Goal: Task Accomplishment & Management: Use online tool/utility

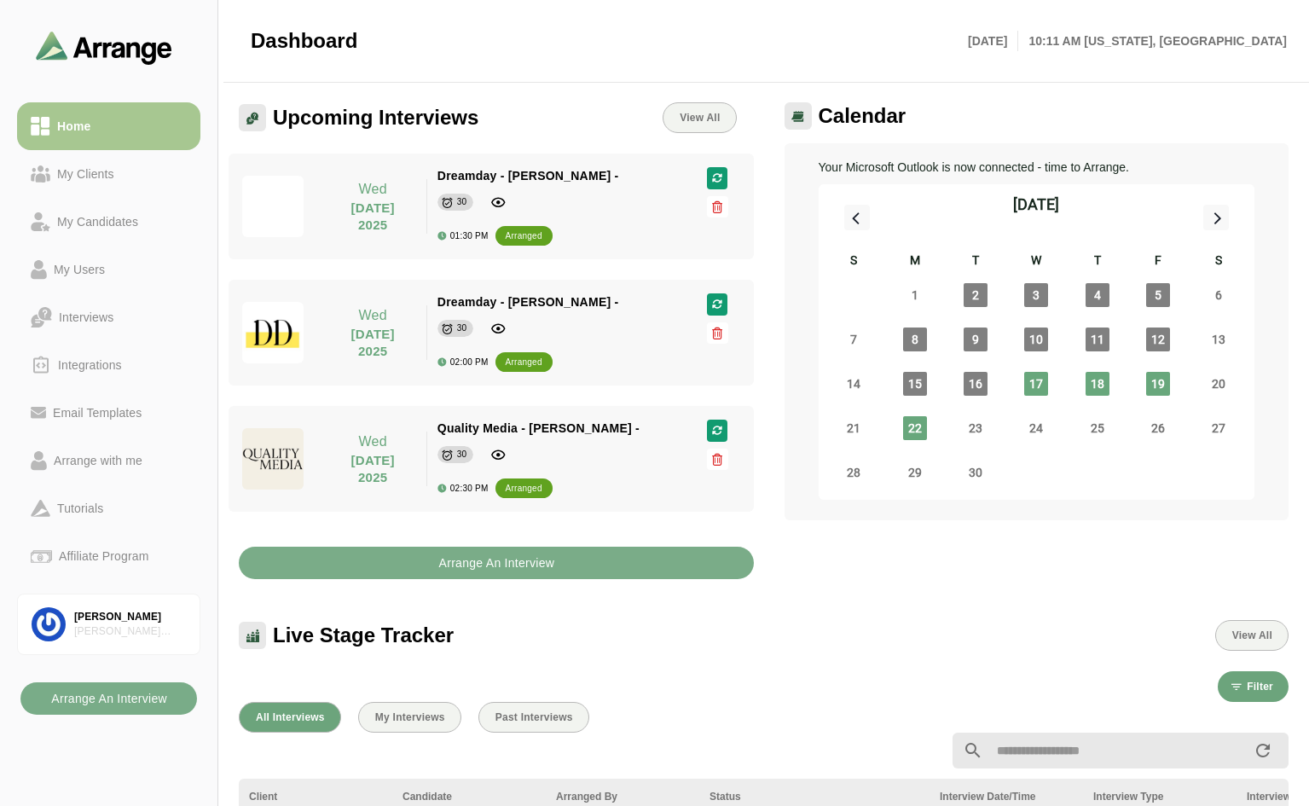
scroll to position [623, 0]
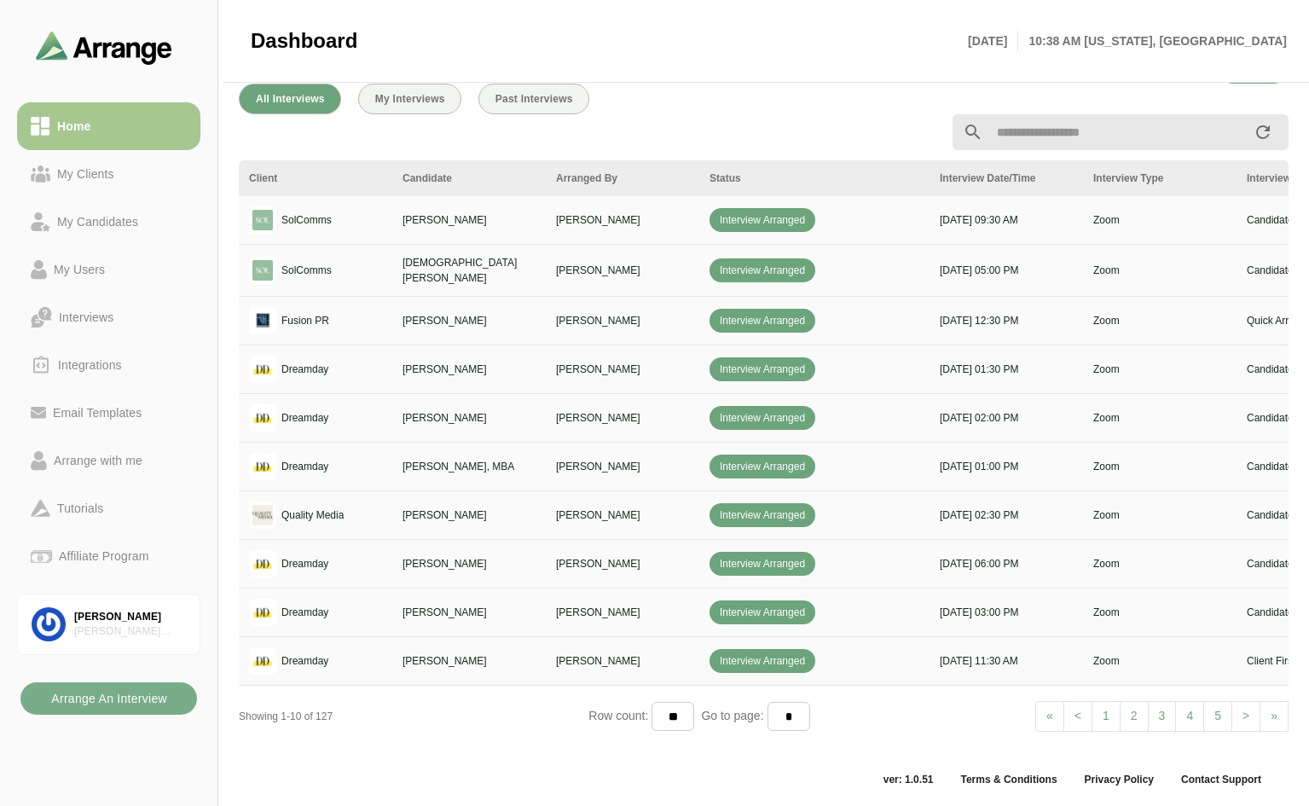
scroll to position [623, 0]
click at [1247, 708] on span ">" at bounding box center [1246, 715] width 7 height 14
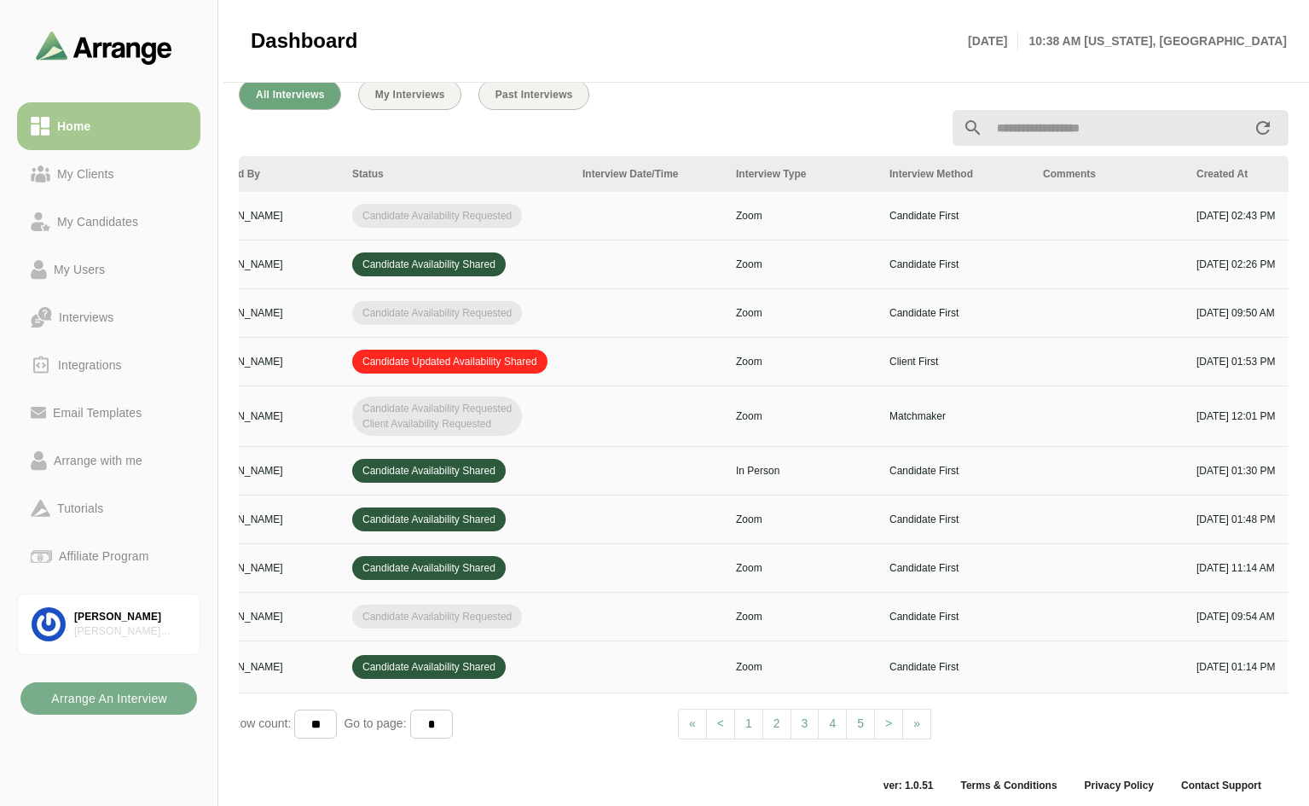
scroll to position [0, 585]
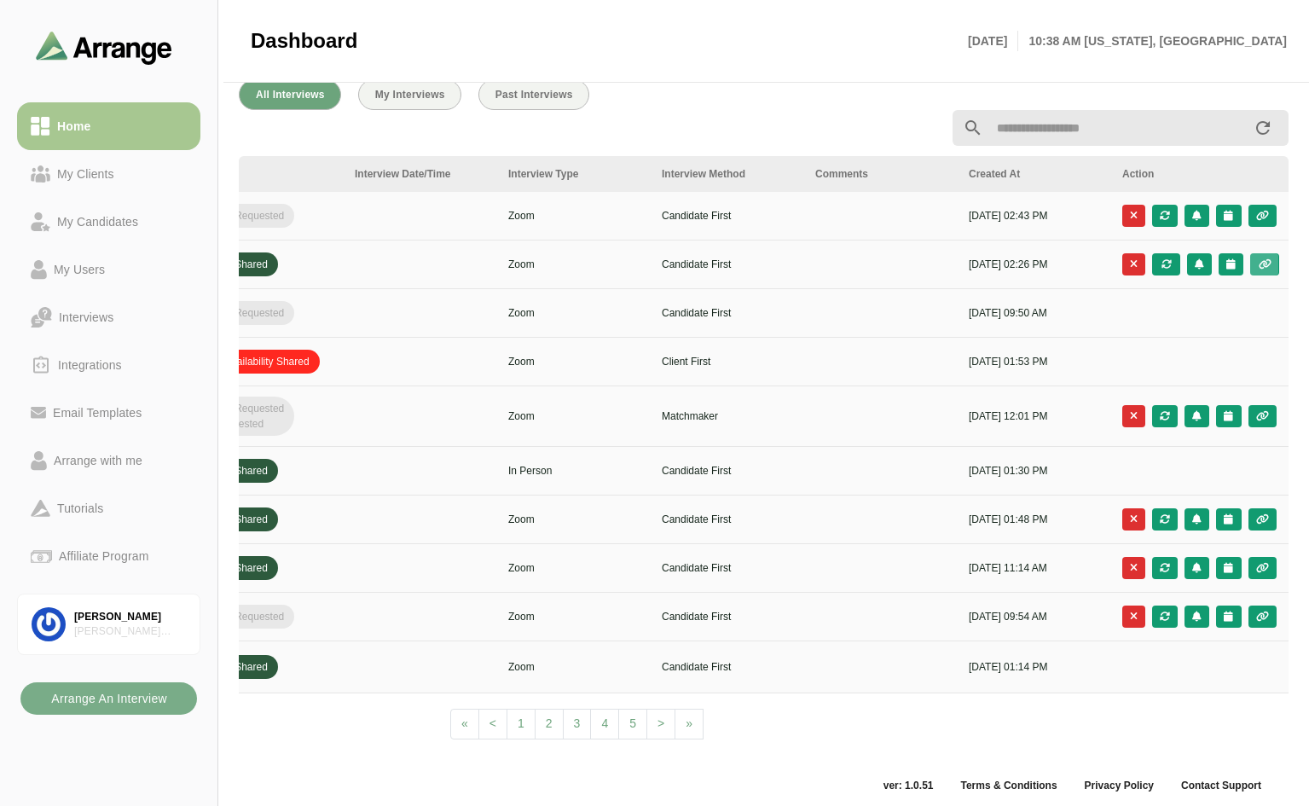
click at [1264, 253] on button "button" at bounding box center [1265, 264] width 28 height 22
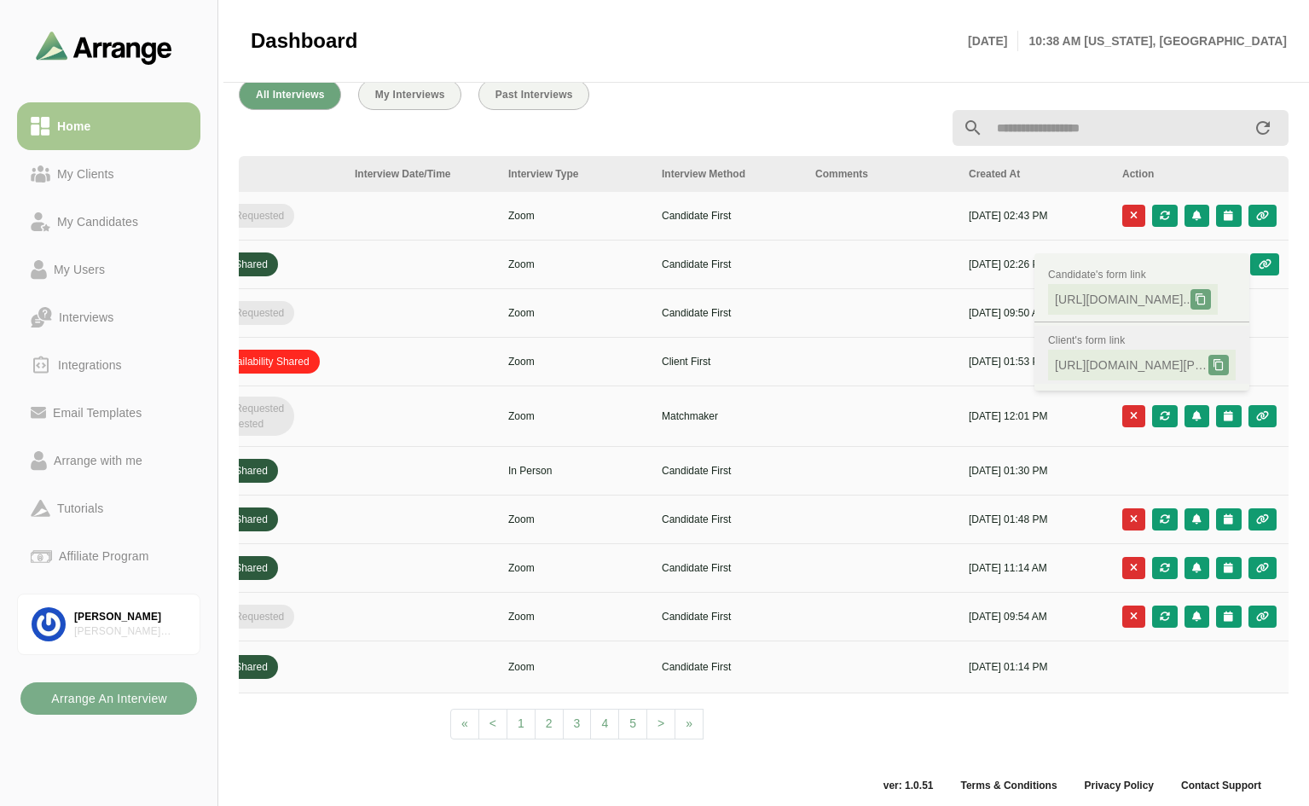
click at [1219, 361] on icon at bounding box center [1219, 365] width 12 height 12
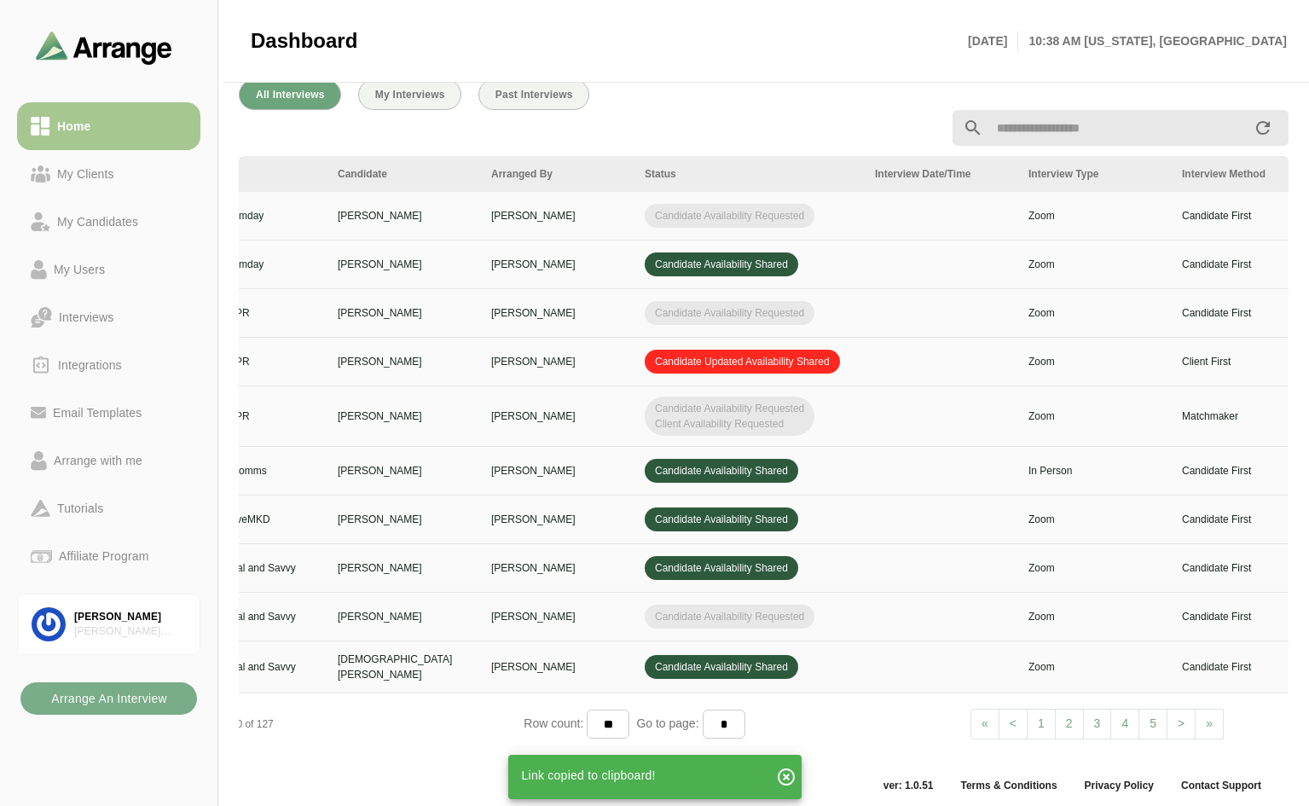
scroll to position [0, 0]
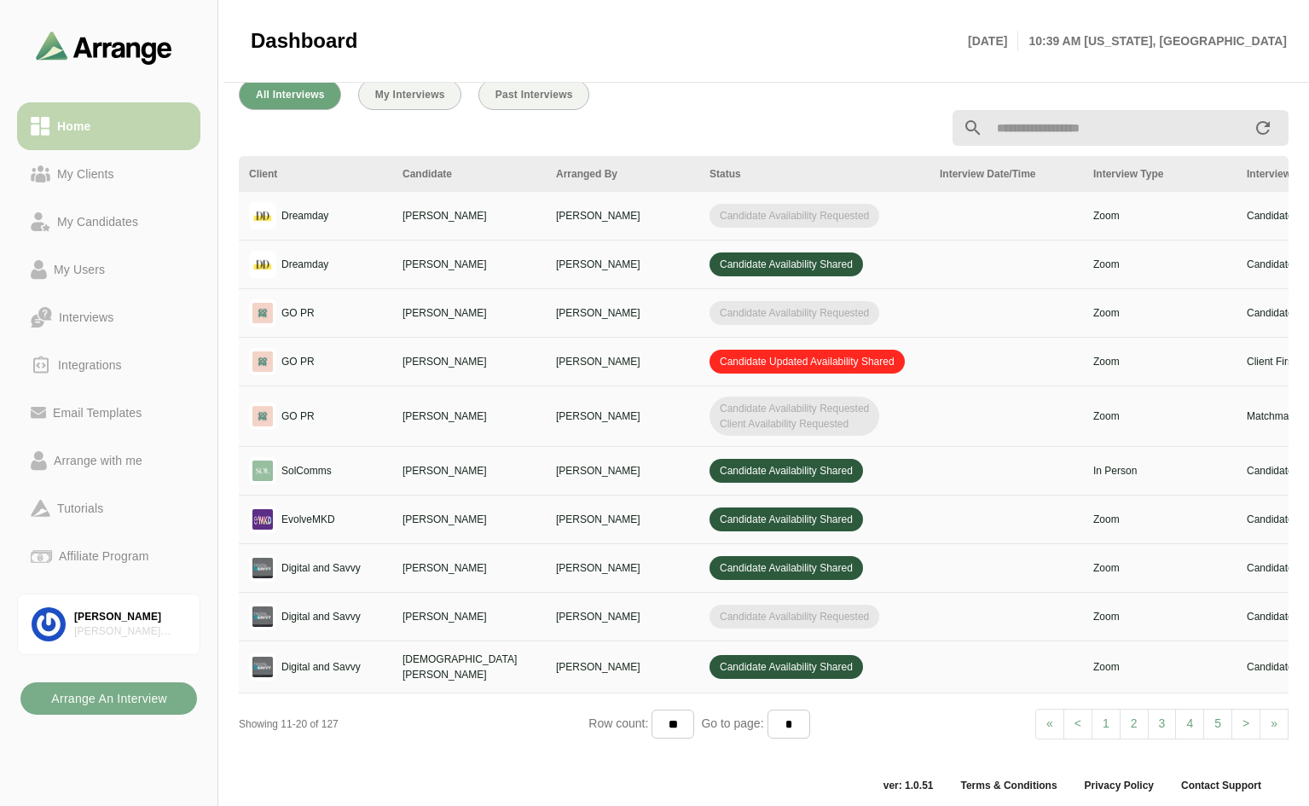
click at [108, 133] on div "Home" at bounding box center [109, 126] width 156 height 20
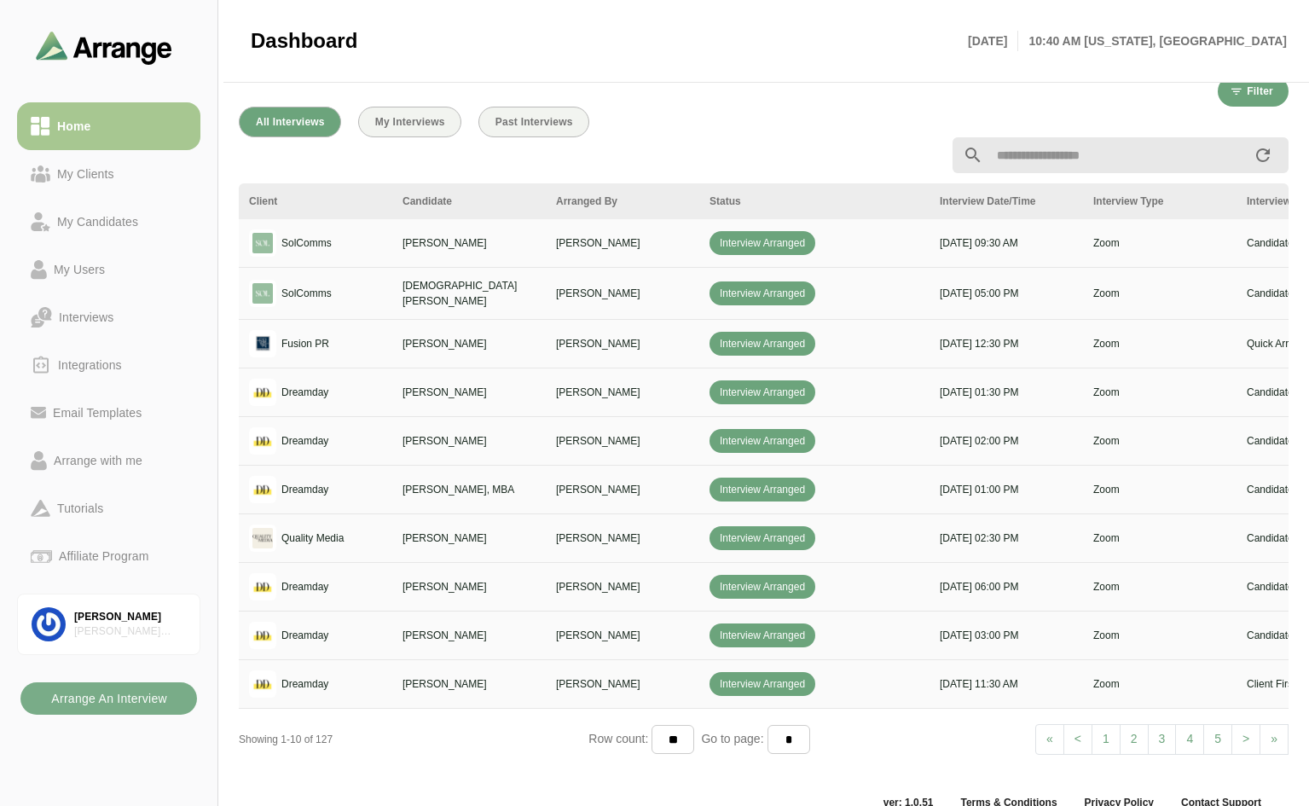
scroll to position [597, 0]
